Goal: Check status: Check status

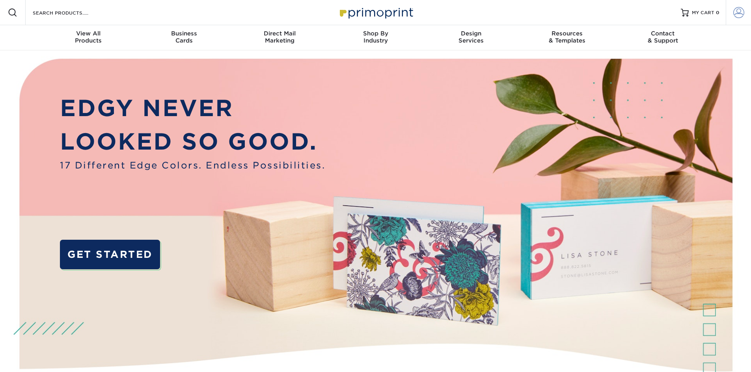
type input "[PERSON_NAME][EMAIL_ADDRESS][DOMAIN_NAME]"
click at [739, 15] on span at bounding box center [738, 12] width 11 height 11
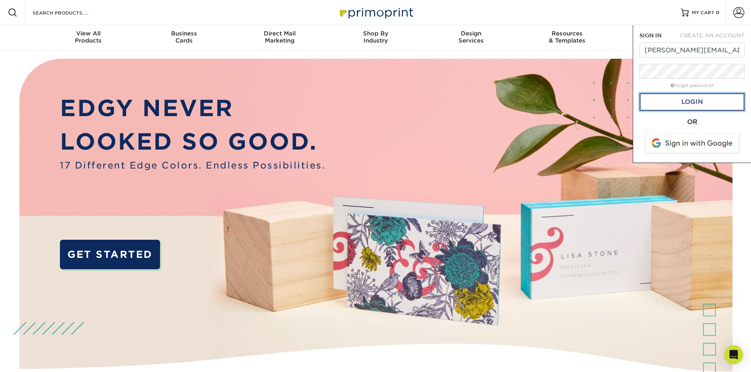
click at [699, 99] on link "Login" at bounding box center [691, 102] width 105 height 18
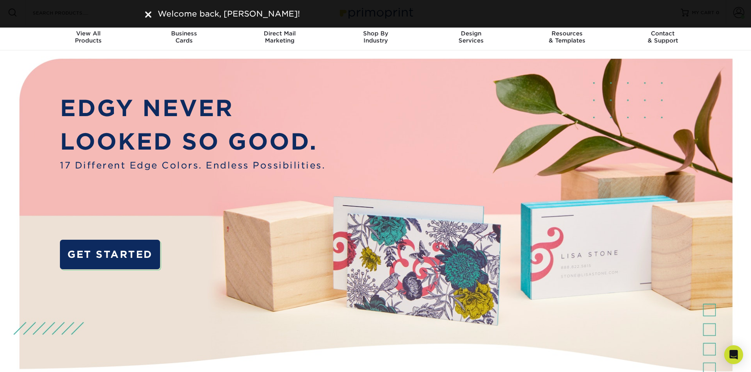
click at [730, 41] on nav "Resources Menu Search Products Account Welcome, Eugene Account Dashboard Active…" at bounding box center [375, 25] width 751 height 50
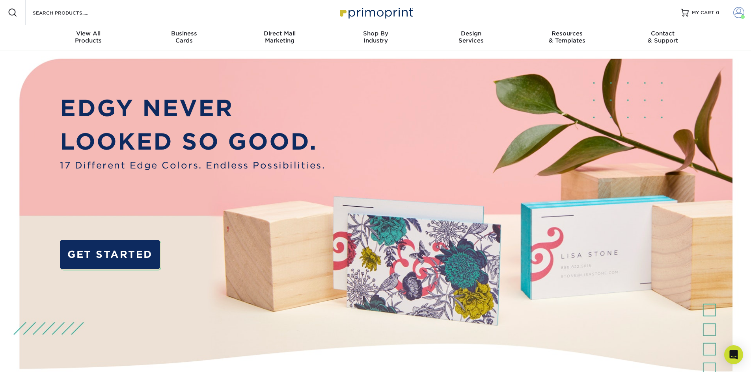
click at [740, 11] on span at bounding box center [738, 12] width 11 height 11
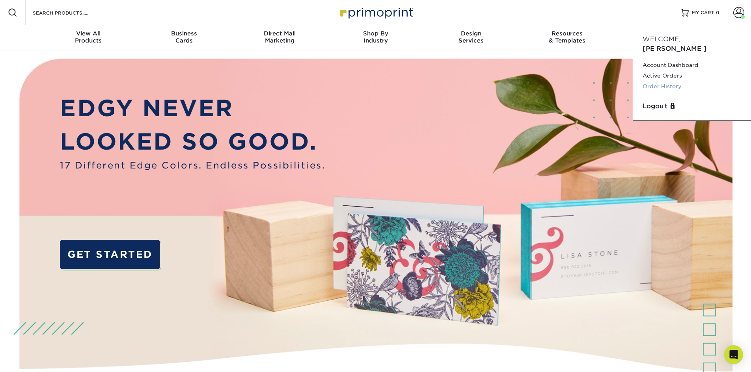
click at [674, 81] on link "Order History" at bounding box center [691, 86] width 99 height 11
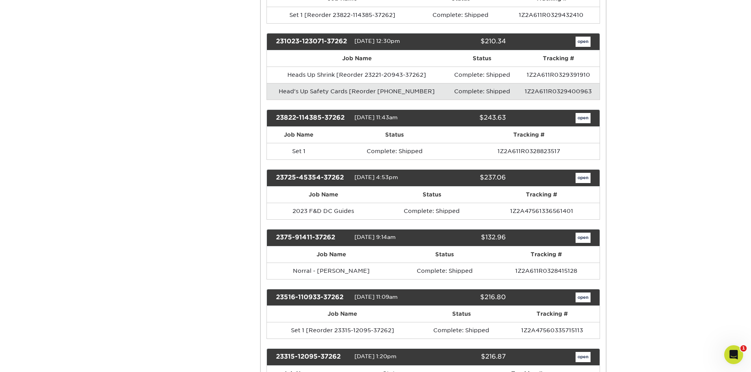
scroll to position [1104, 0]
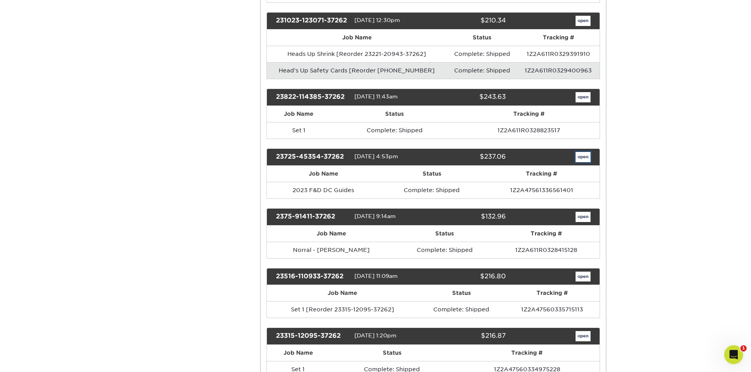
click at [580, 162] on link "open" at bounding box center [582, 157] width 15 height 10
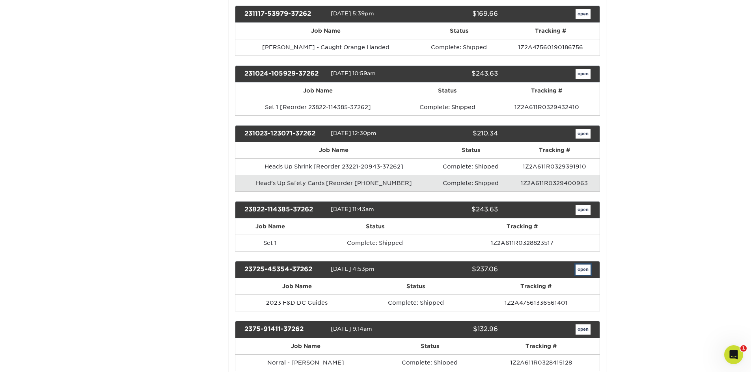
scroll to position [0, 0]
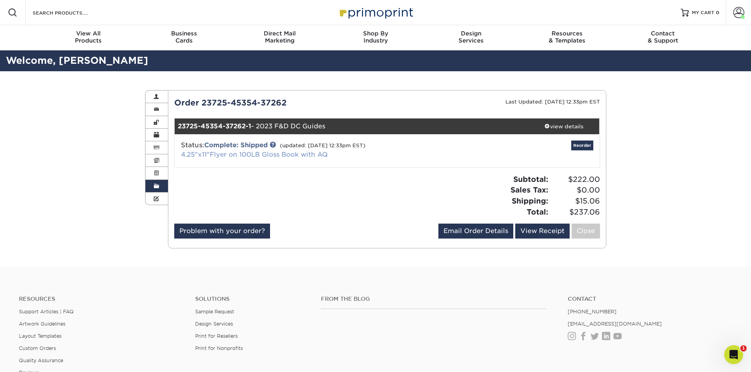
click at [251, 153] on link "4.25"x11"Flyer on 100LB Gloss Book with AQ" at bounding box center [254, 154] width 147 height 7
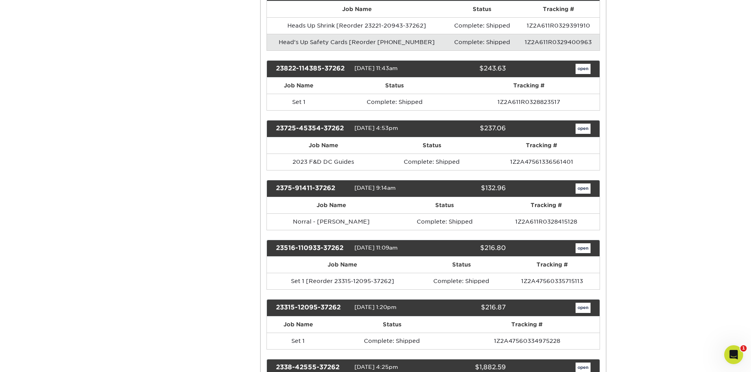
scroll to position [1143, 0]
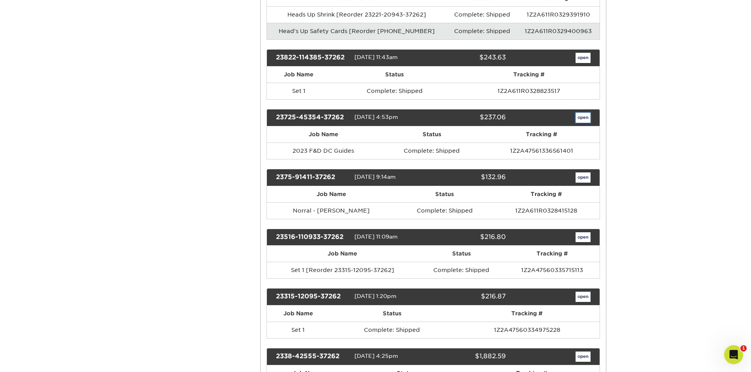
click at [583, 123] on link "open" at bounding box center [582, 118] width 15 height 10
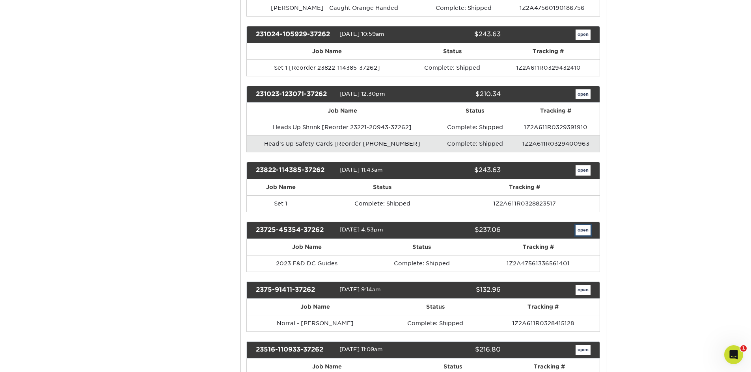
scroll to position [0, 0]
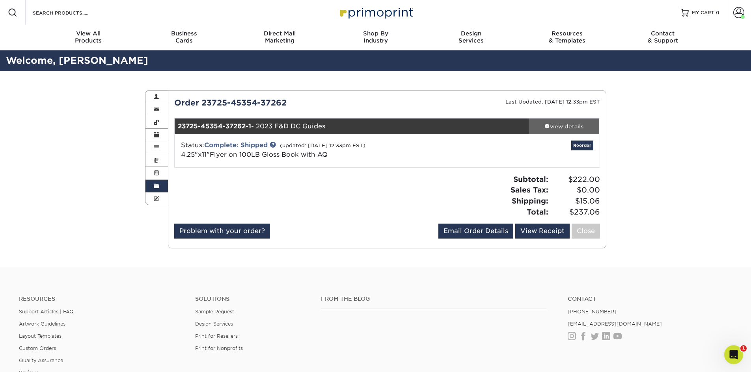
click at [557, 127] on div "view details" at bounding box center [564, 127] width 71 height 8
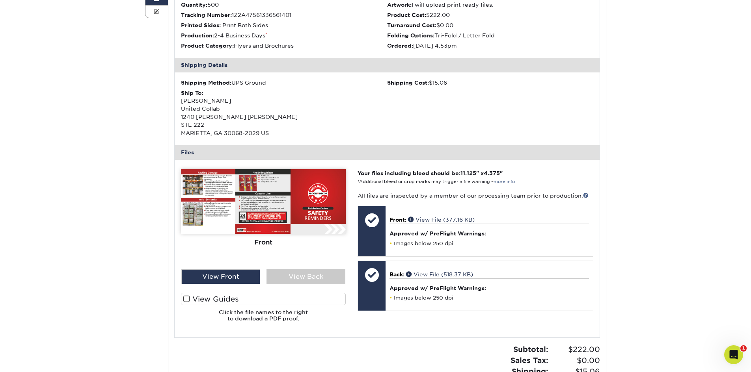
scroll to position [197, 0]
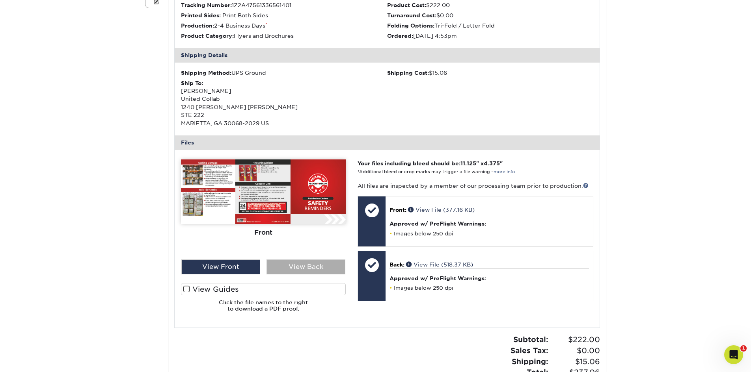
click at [287, 267] on div "View Back" at bounding box center [305, 267] width 79 height 15
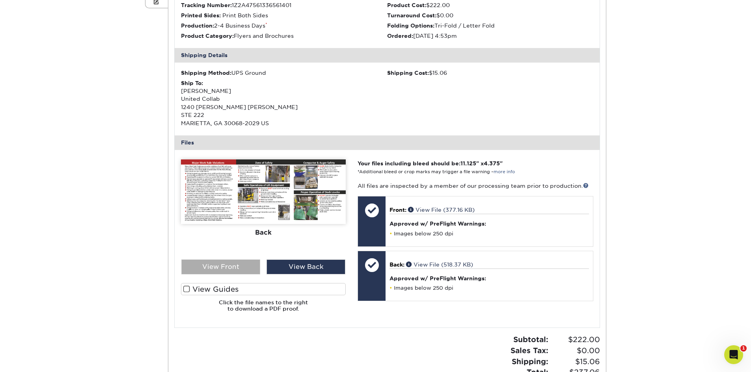
click at [251, 265] on div "View Front" at bounding box center [220, 267] width 79 height 15
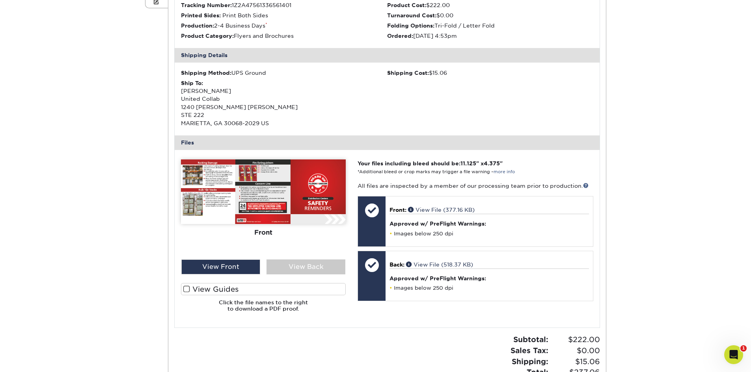
click at [253, 197] on img at bounding box center [263, 192] width 165 height 65
click at [248, 261] on div "View Front" at bounding box center [220, 267] width 79 height 15
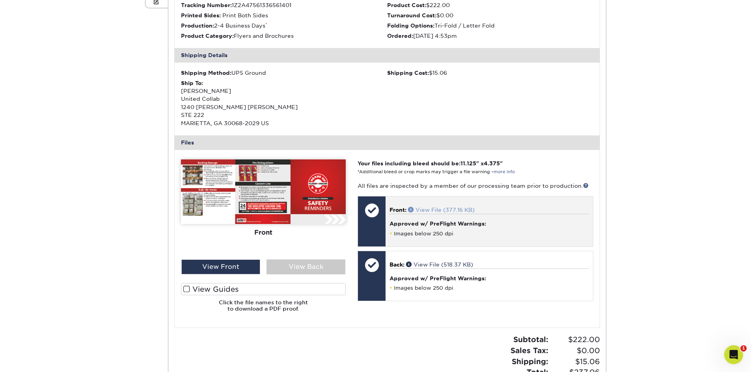
click at [434, 208] on link "View File (377.16 KB)" at bounding box center [441, 210] width 67 height 6
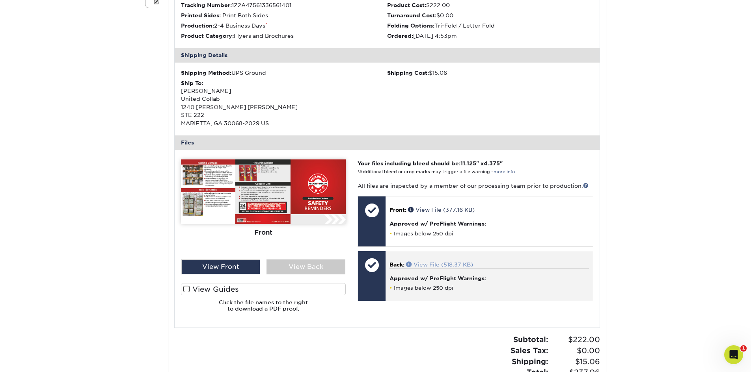
click at [422, 264] on link "View File (518.37 KB)" at bounding box center [439, 265] width 67 height 6
